Goal: Transaction & Acquisition: Purchase product/service

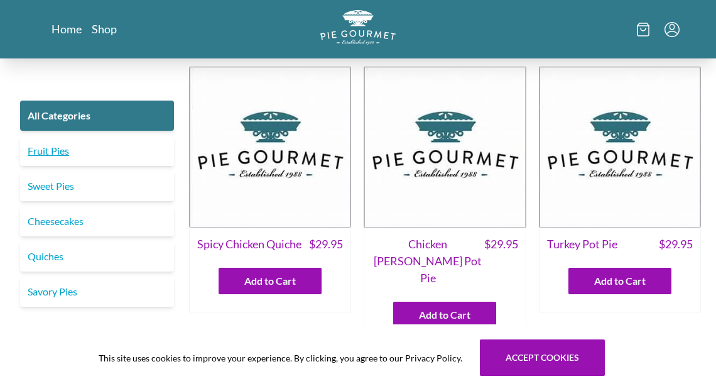
click at [46, 149] on link "Fruit Pies" at bounding box center [97, 151] width 154 height 30
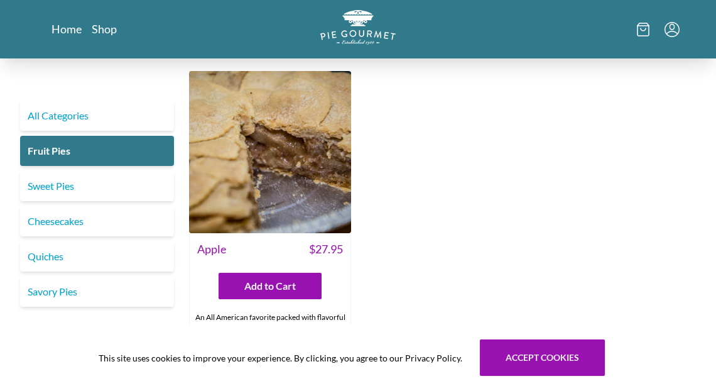
scroll to position [1007, 0]
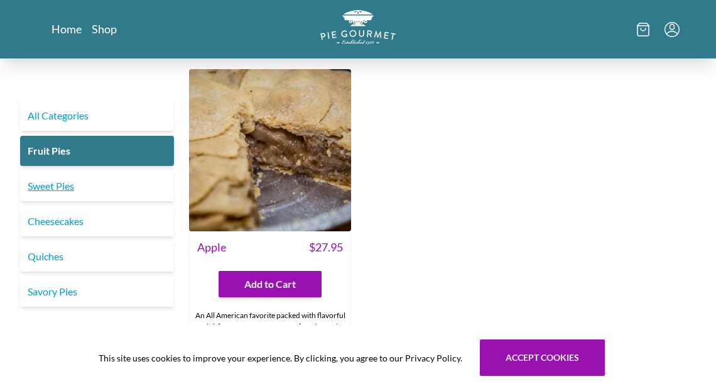
click at [59, 185] on link "Sweet Pies" at bounding box center [97, 186] width 154 height 30
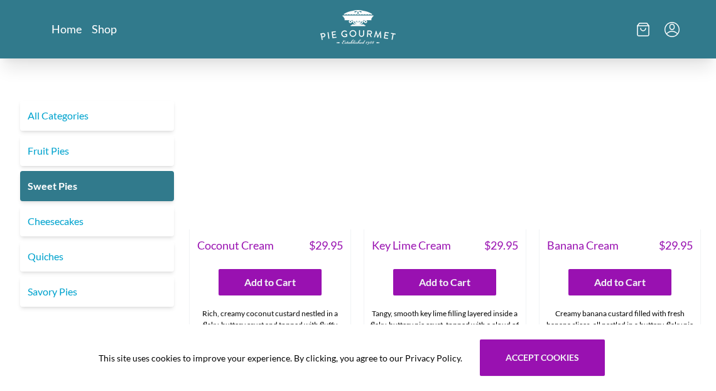
scroll to position [5, 0]
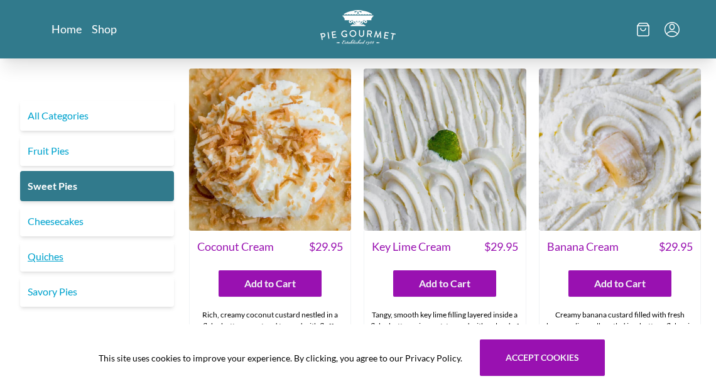
click at [33, 251] on link "Quiches" at bounding box center [97, 256] width 154 height 30
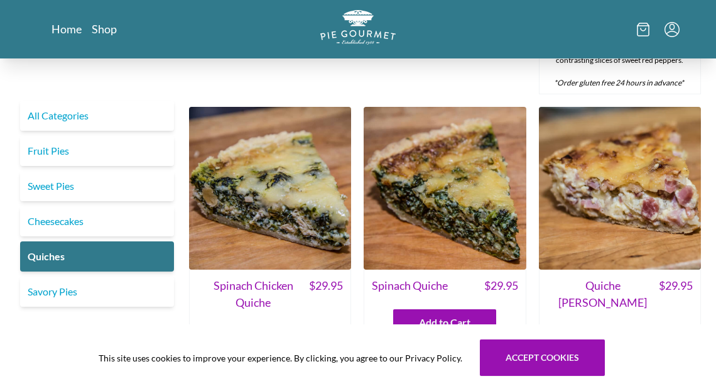
scroll to position [326, 0]
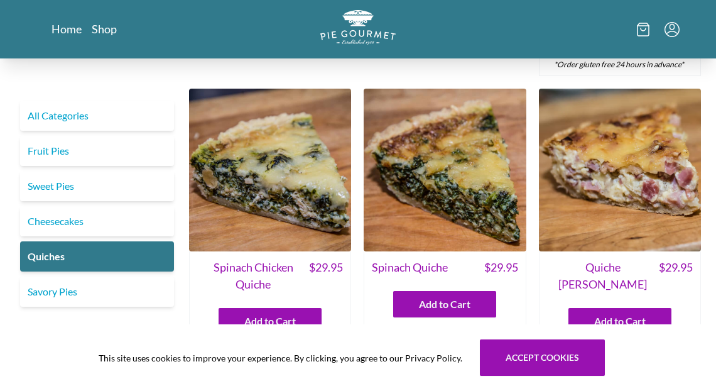
drag, startPoint x: 723, startPoint y: 113, endPoint x: 674, endPoint y: 221, distance: 118.6
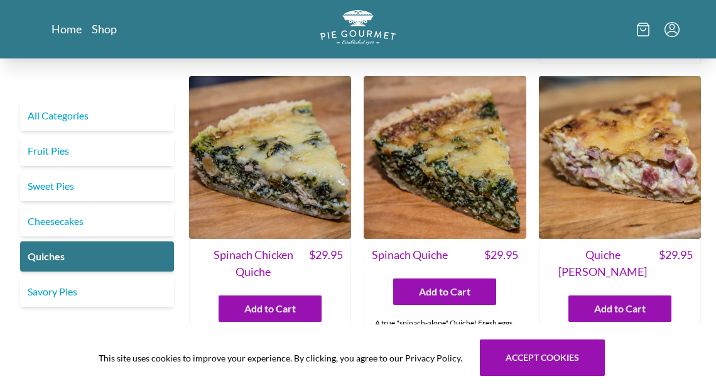
click at [666, 159] on img at bounding box center [620, 157] width 162 height 162
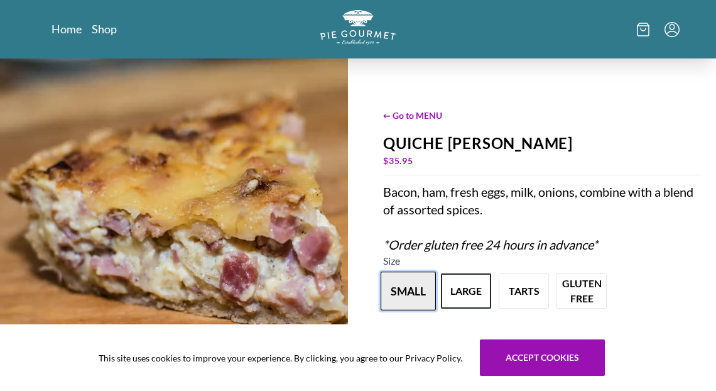
click at [407, 289] on button "small" at bounding box center [407, 290] width 55 height 39
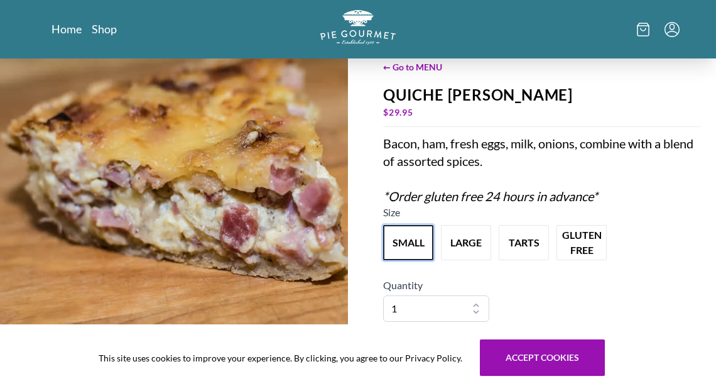
scroll to position [45, 0]
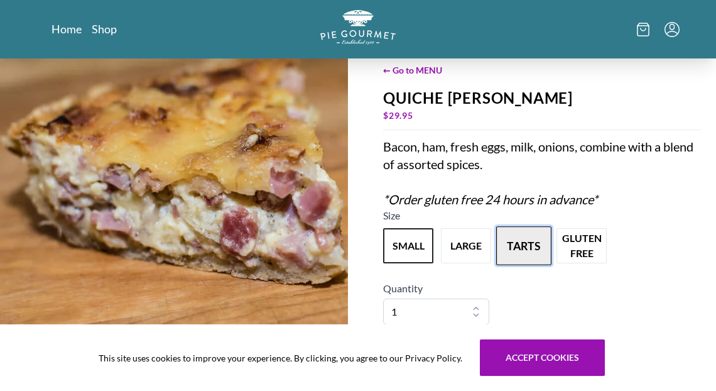
click at [522, 248] on button "tarts" at bounding box center [523, 245] width 55 height 39
click at [522, 244] on button "tarts" at bounding box center [523, 245] width 55 height 39
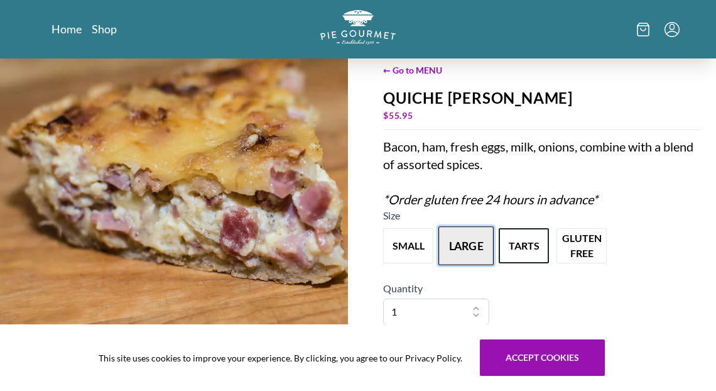
click at [482, 234] on button "large" at bounding box center [465, 245] width 55 height 39
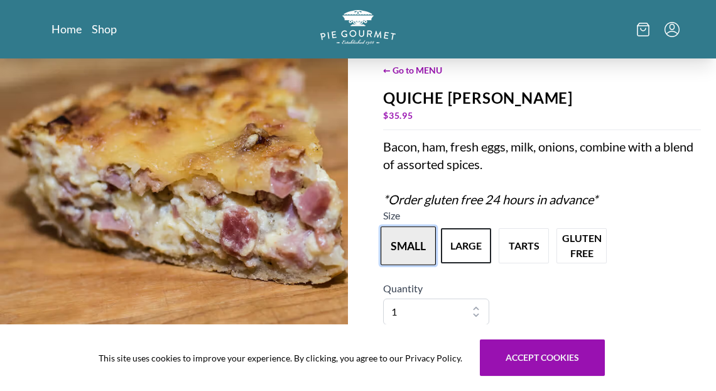
click at [410, 237] on button "small" at bounding box center [407, 245] width 55 height 39
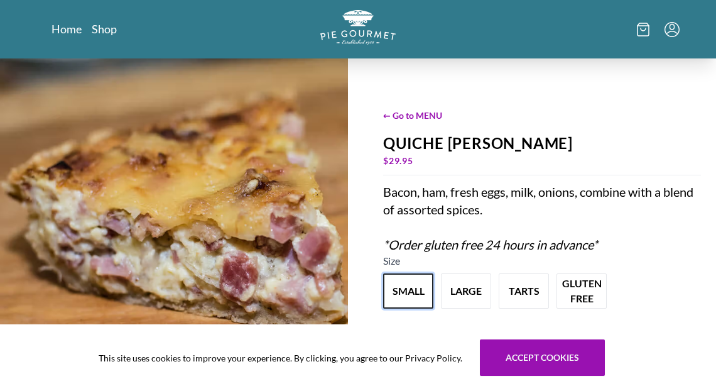
scroll to position [0, 0]
click at [426, 115] on span "← Go to MENU" at bounding box center [542, 115] width 318 height 13
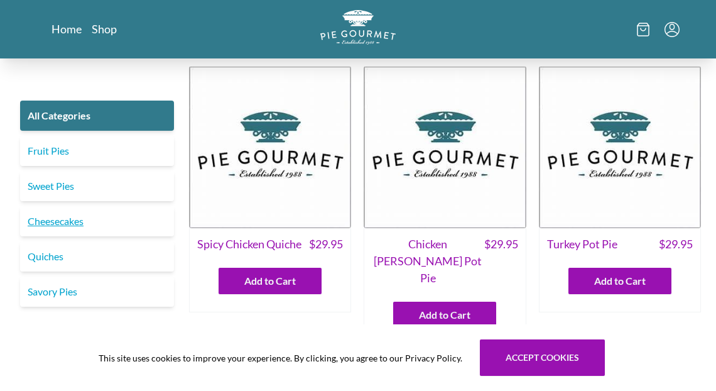
click at [49, 222] on link "Cheesecakes" at bounding box center [97, 221] width 154 height 30
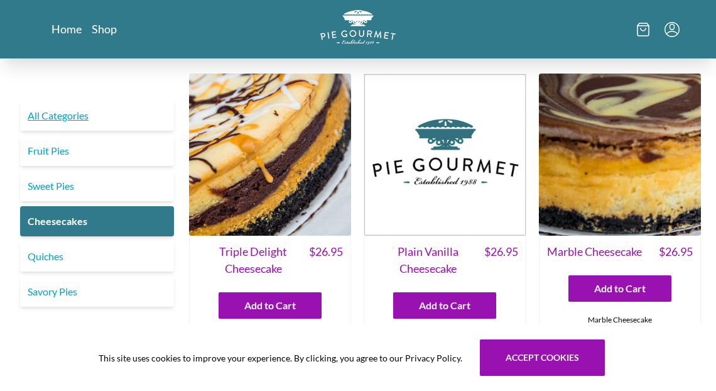
click at [63, 116] on link "All Categories" at bounding box center [97, 115] width 154 height 30
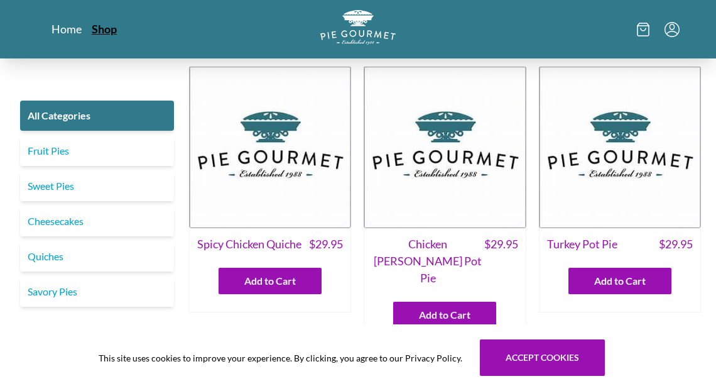
click at [106, 28] on link "Shop" at bounding box center [104, 28] width 25 height 15
click at [64, 28] on link "Home" at bounding box center [66, 28] width 31 height 15
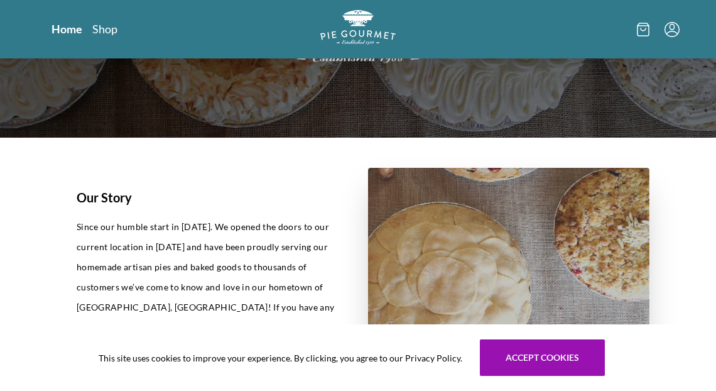
scroll to position [171, 0]
